Goal: Find specific page/section: Find specific page/section

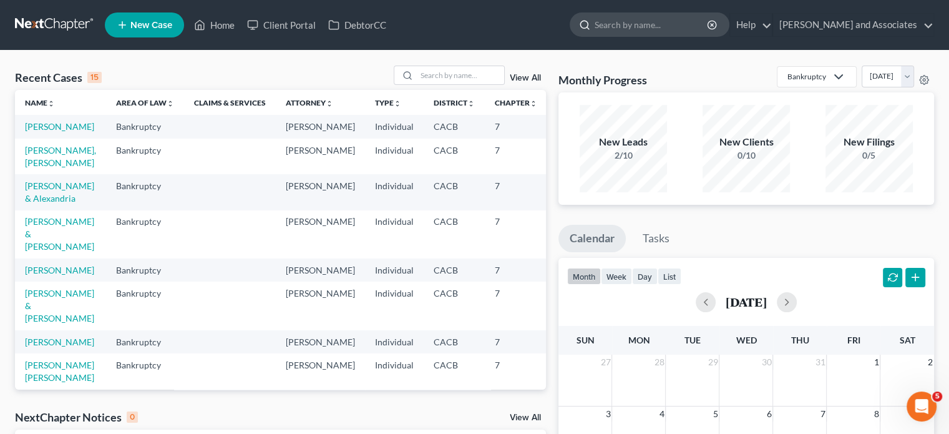
click at [621, 21] on input "search" at bounding box center [652, 24] width 114 height 23
type input "garrison"
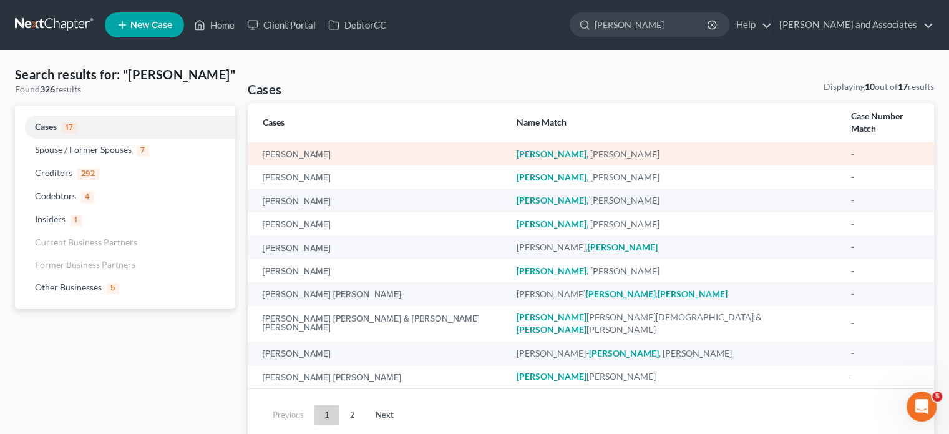
click at [582, 148] on div "Garrison , Sonja" at bounding box center [674, 154] width 314 height 12
click at [302, 150] on link "[PERSON_NAME]" at bounding box center [297, 154] width 68 height 9
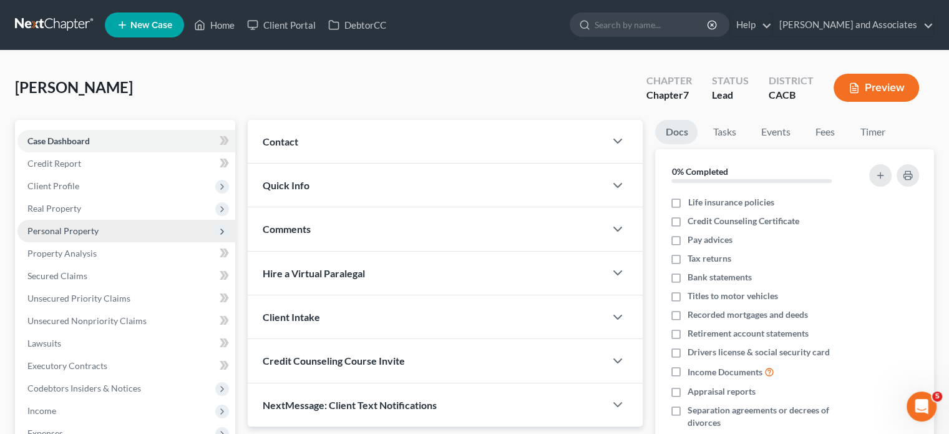
click at [71, 227] on span "Personal Property" at bounding box center [62, 230] width 71 height 11
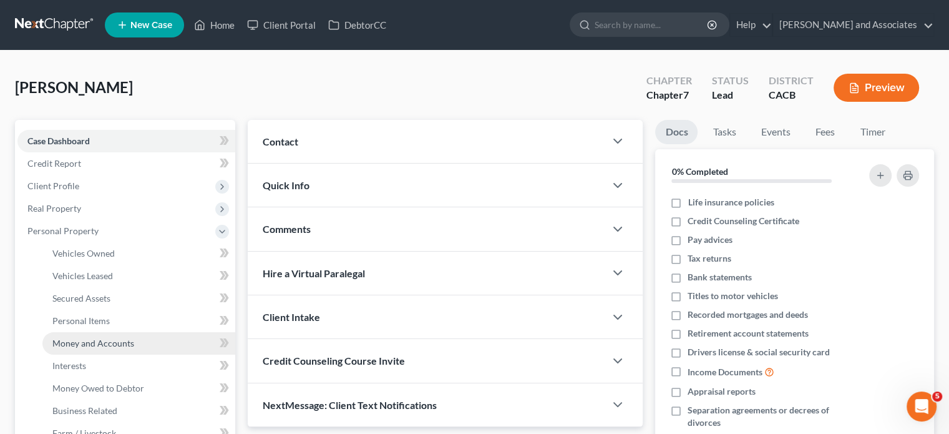
click at [117, 332] on link "Money and Accounts" at bounding box center [138, 343] width 193 height 22
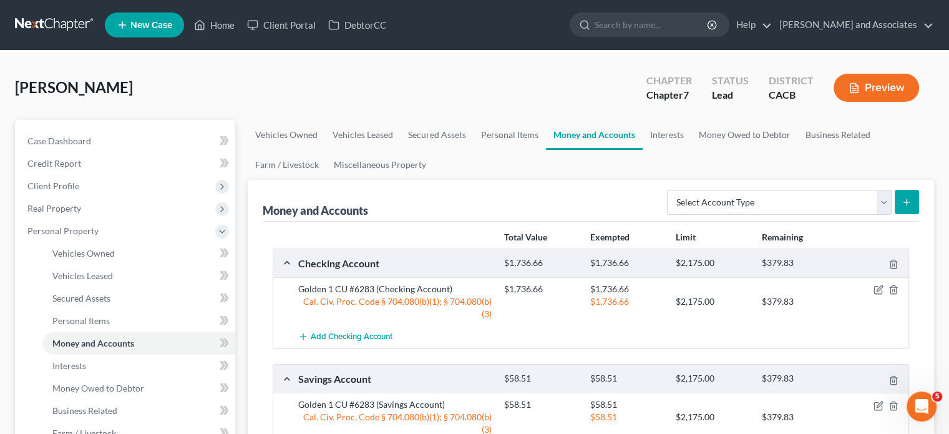
click at [27, 20] on link at bounding box center [55, 25] width 80 height 22
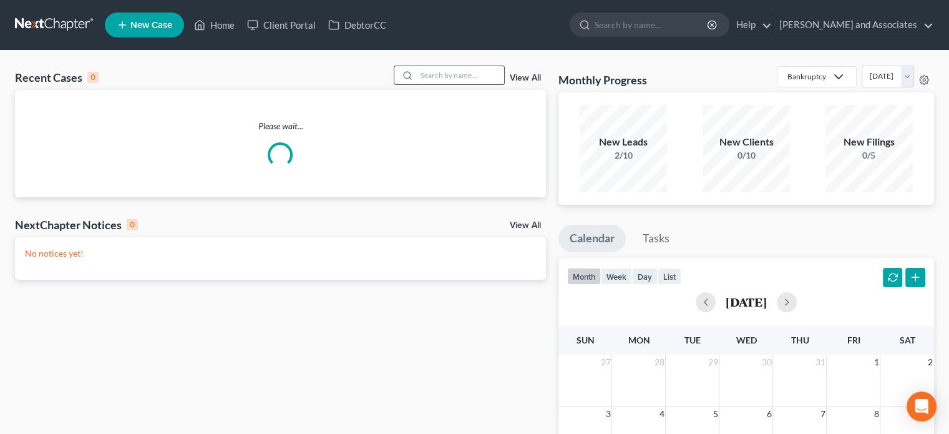
click at [424, 74] on input "search" at bounding box center [460, 75] width 87 height 18
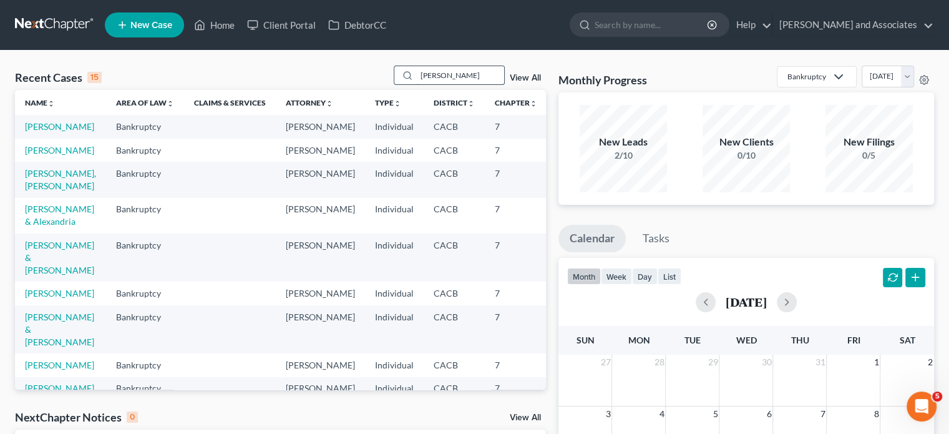
type input "[PERSON_NAME]"
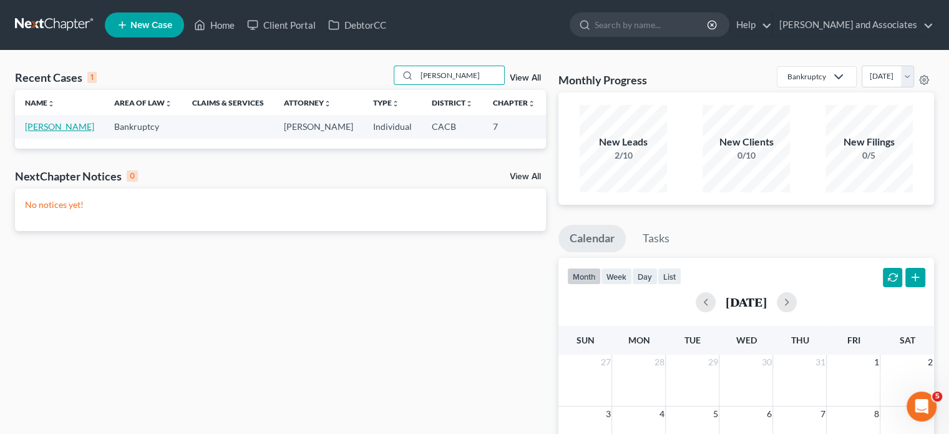
click at [37, 132] on link "[PERSON_NAME]" at bounding box center [59, 126] width 69 height 11
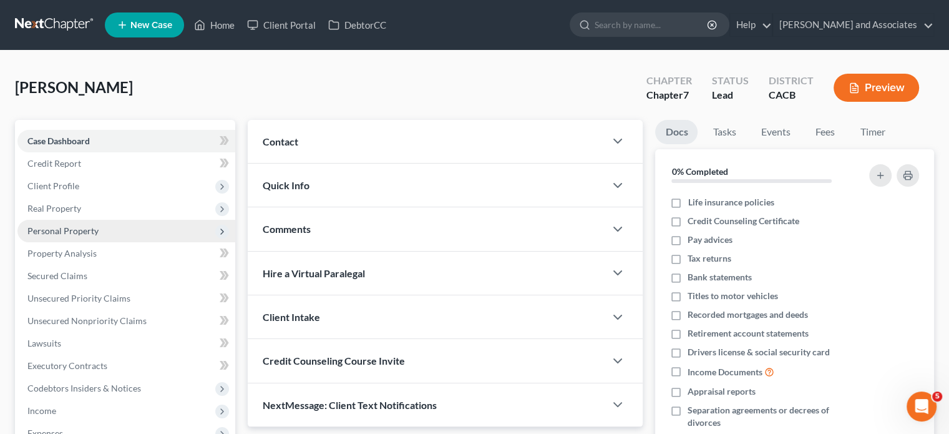
click at [102, 229] on span "Personal Property" at bounding box center [126, 231] width 218 height 22
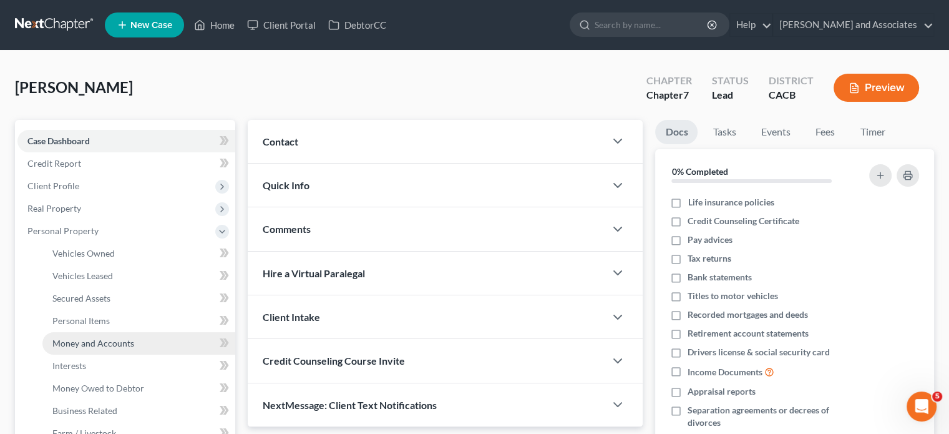
click at [137, 341] on link "Money and Accounts" at bounding box center [138, 343] width 193 height 22
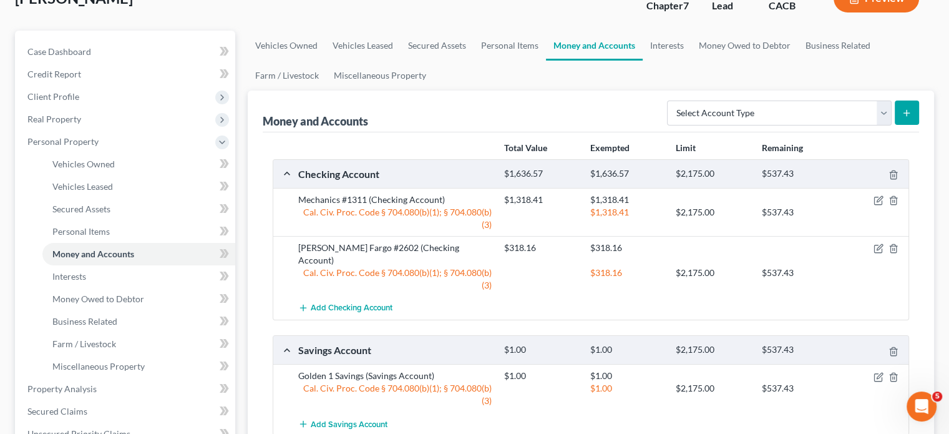
scroll to position [125, 0]
